Goal: Find specific page/section: Find specific page/section

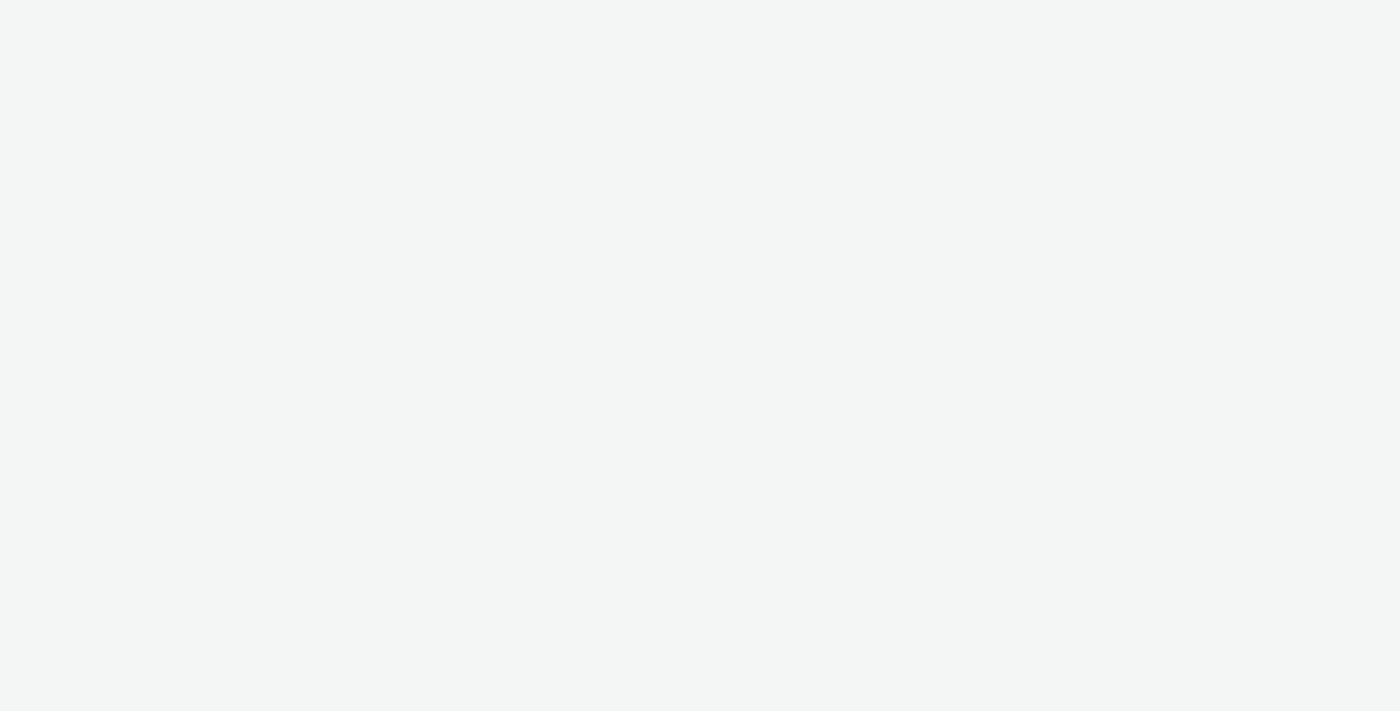
select select "2fc77e36-bb93-4aa3-9dff-dcb08e02eac6"
select select "2405a9d4-3350-4458-8d06-44f78962fa76"
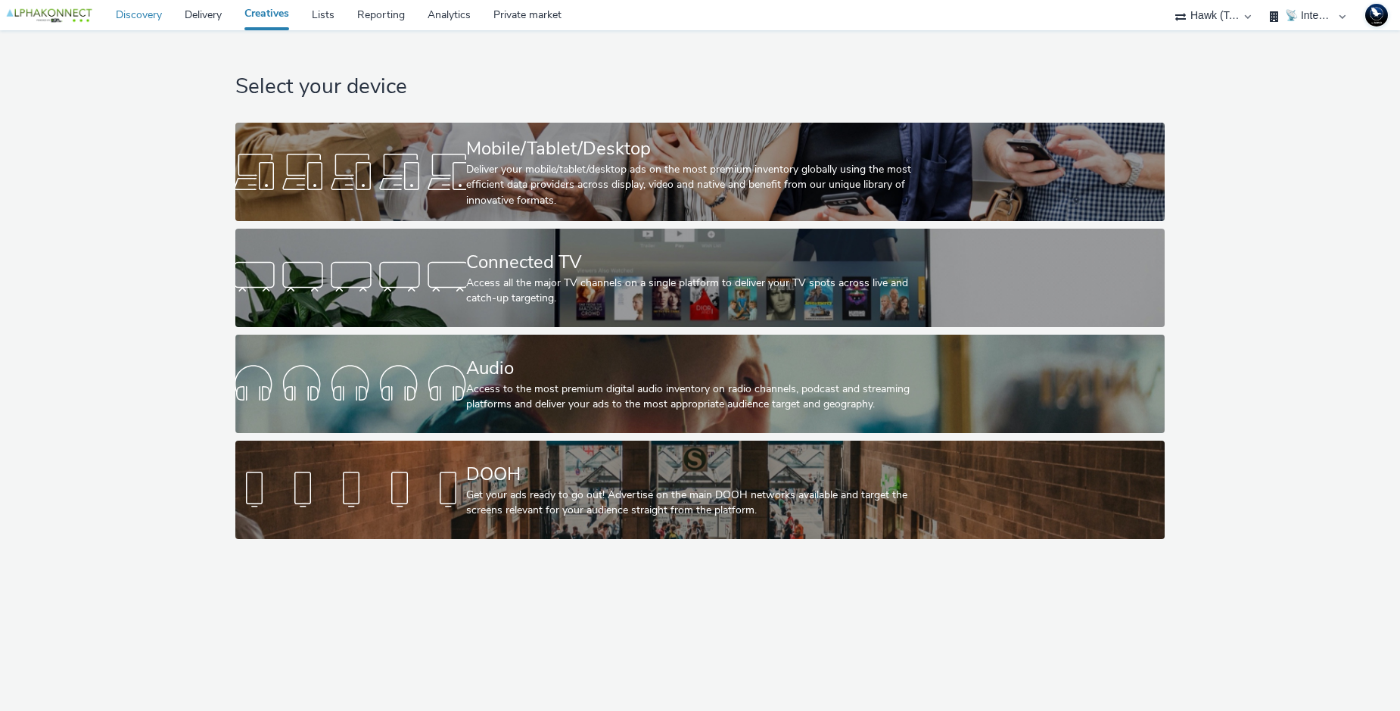
click at [149, 21] on link "Discovery" at bounding box center [138, 15] width 69 height 30
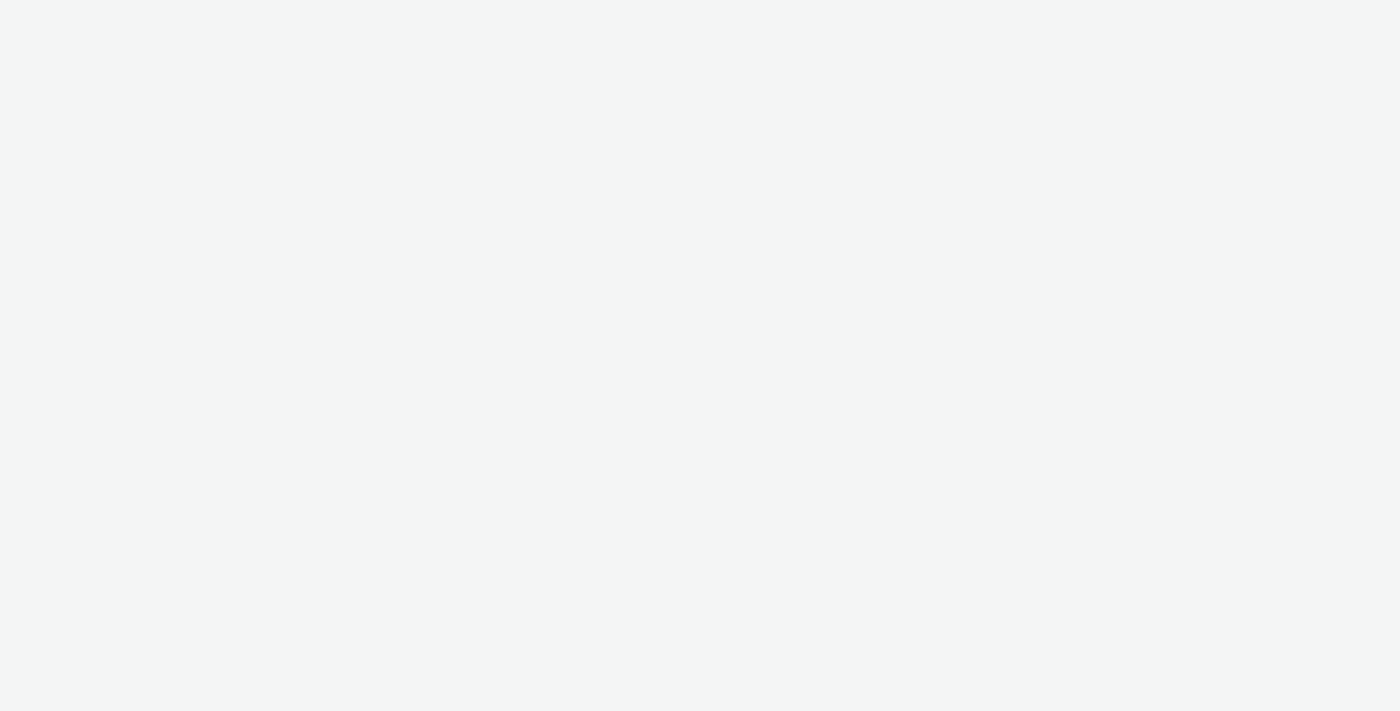
select select "2fc77e36-bb93-4aa3-9dff-dcb08e02eac6"
select select "2405a9d4-3350-4458-8d06-44f78962fa76"
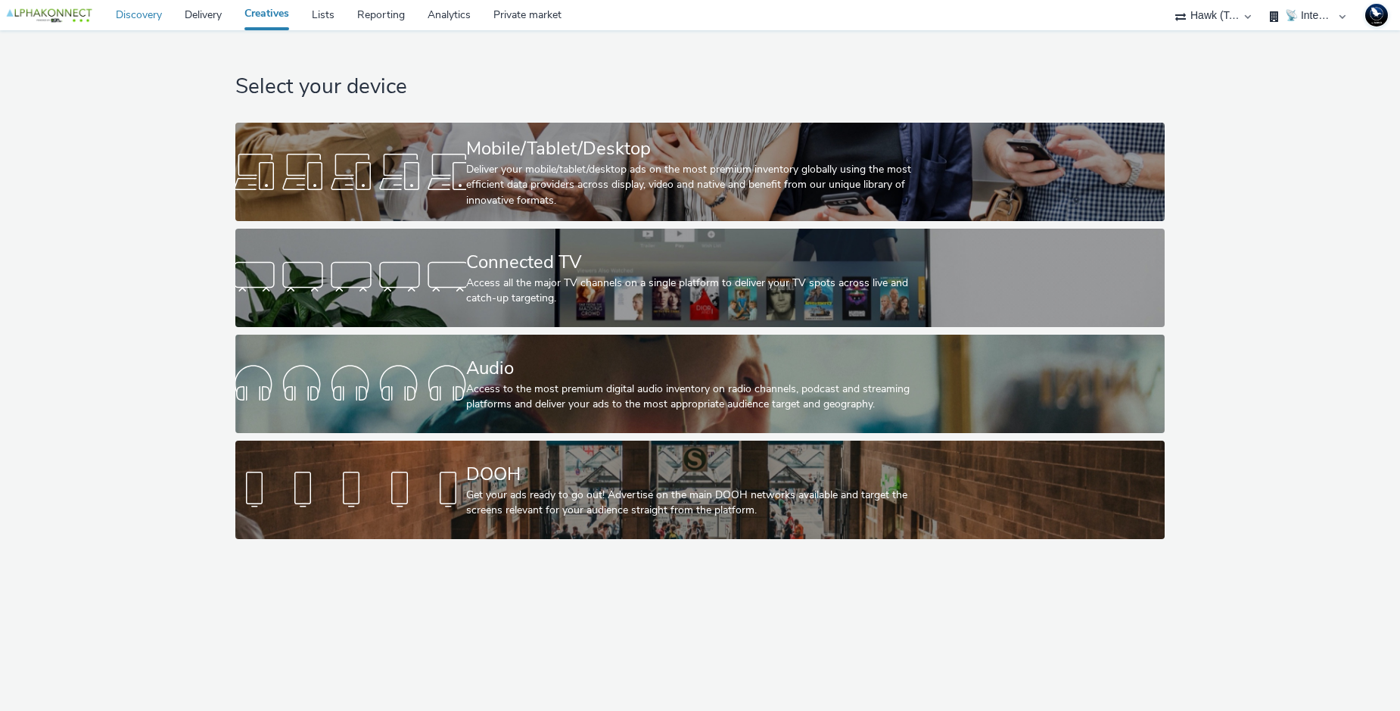
click at [139, 5] on link "Discovery" at bounding box center [138, 15] width 69 height 30
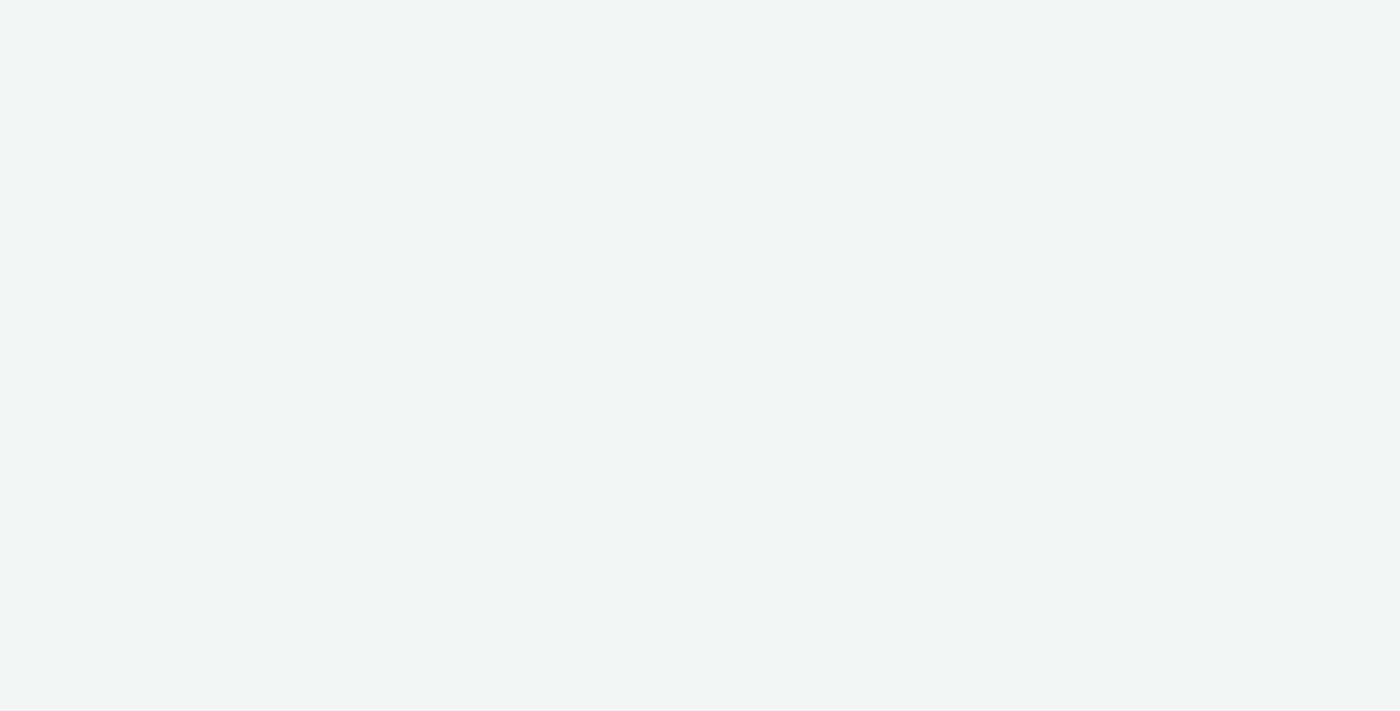
select select "2fc77e36-bb93-4aa3-9dff-dcb08e02eac6"
select select "2405a9d4-3350-4458-8d06-44f78962fa76"
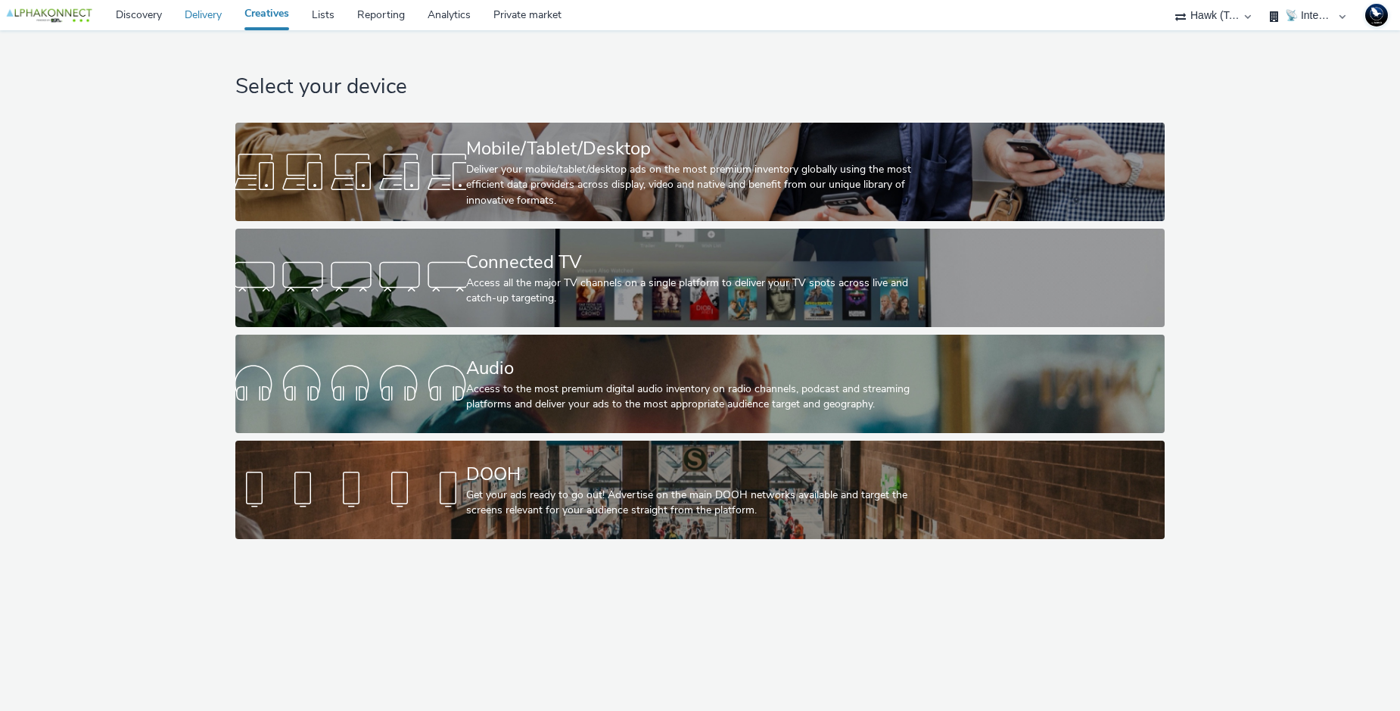
click at [216, 20] on link "Delivery" at bounding box center [203, 15] width 60 height 30
